Goal: Task Accomplishment & Management: Manage account settings

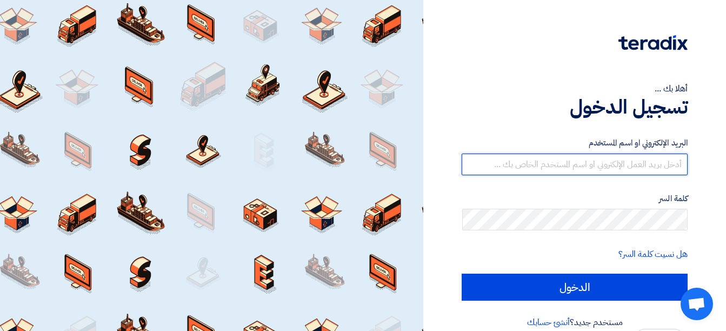
click at [648, 169] on input "text" at bounding box center [575, 165] width 226 height 22
type input "[EMAIL_ADDRESS][DOMAIN_NAME]"
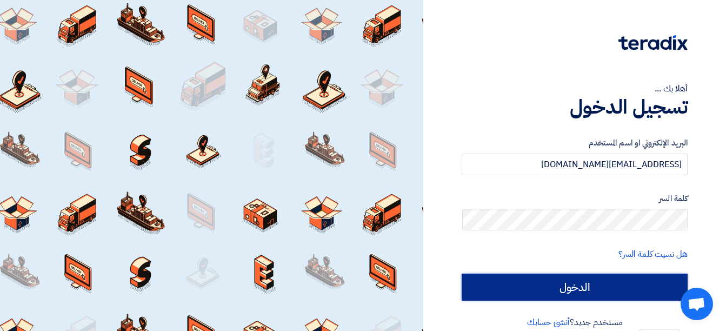
click at [588, 284] on input "الدخول" at bounding box center [575, 287] width 226 height 27
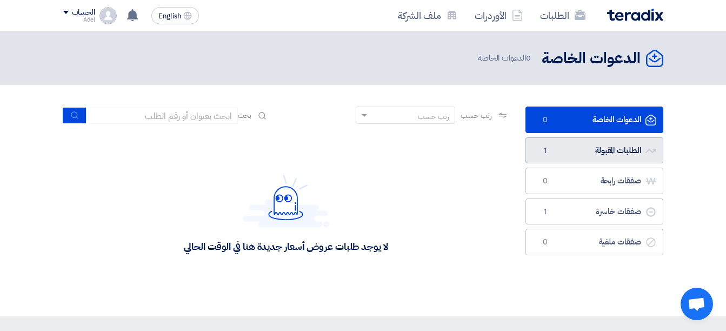
click at [616, 151] on link "الطلبات المقبولة الطلبات المقبولة 1" at bounding box center [595, 150] width 138 height 26
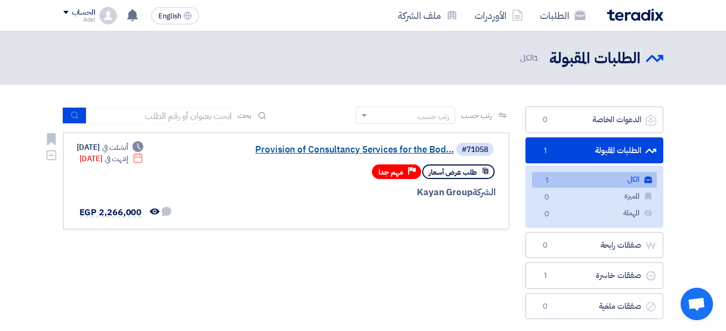
click at [440, 150] on link "Provision of Consultancy Services for the Bod..." at bounding box center [346, 150] width 216 height 10
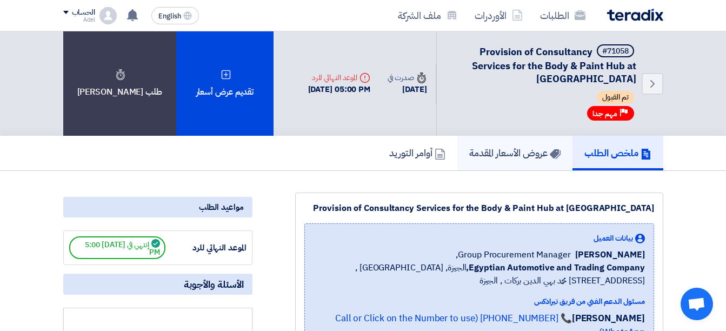
click at [496, 144] on link "عروض الأسعار المقدمة" at bounding box center [514, 153] width 115 height 35
